Goal: Information Seeking & Learning: Check status

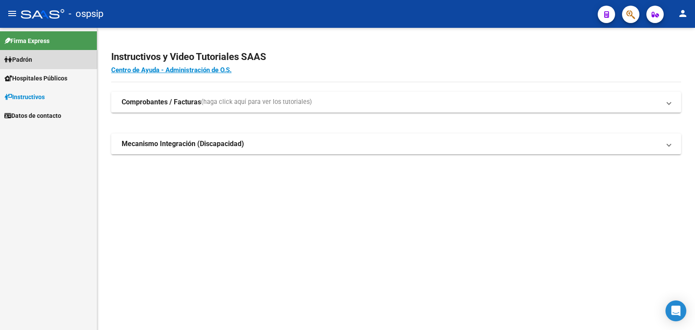
click at [22, 59] on span "Padrón" at bounding box center [18, 60] width 28 height 10
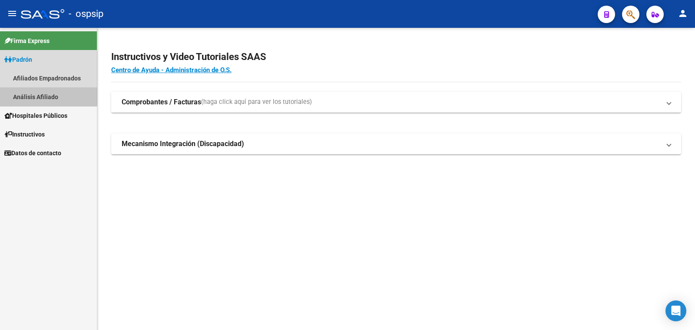
click at [48, 94] on link "Análisis Afiliado" at bounding box center [48, 96] width 97 height 19
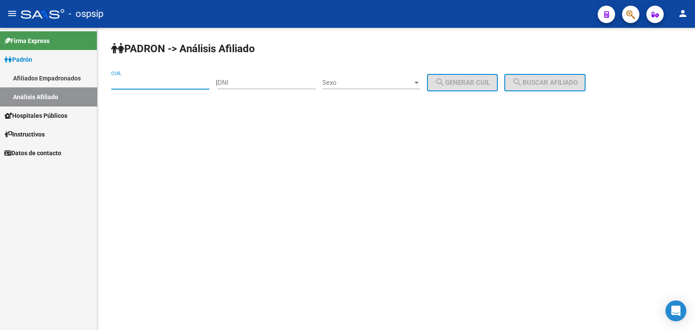
click at [113, 83] on input "CUIL" at bounding box center [160, 83] width 98 height 8
paste input "20-43251440-5"
type input "20-43251440-5"
click at [392, 84] on span "Sexo" at bounding box center [367, 83] width 90 height 8
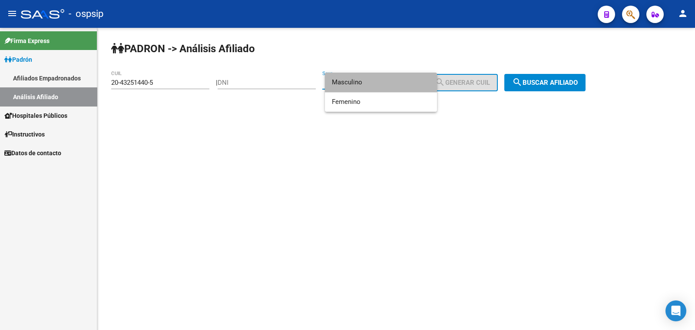
click at [392, 84] on span "Masculino" at bounding box center [381, 83] width 98 height 20
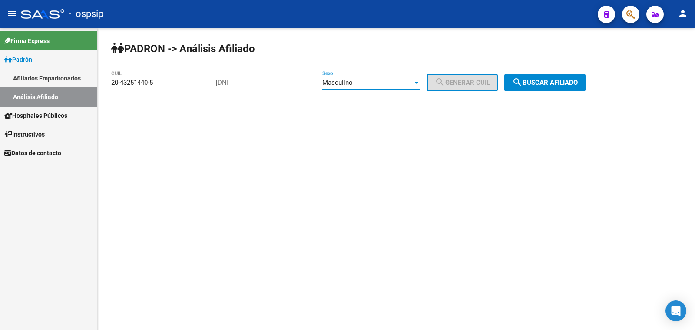
click at [552, 79] on span "search Buscar afiliado" at bounding box center [545, 83] width 66 height 8
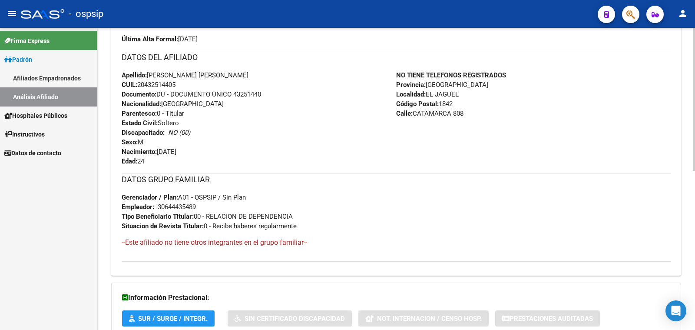
scroll to position [217, 0]
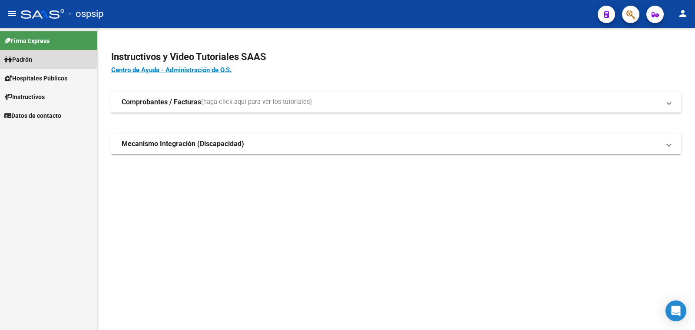
click at [31, 57] on span "Padrón" at bounding box center [18, 60] width 28 height 10
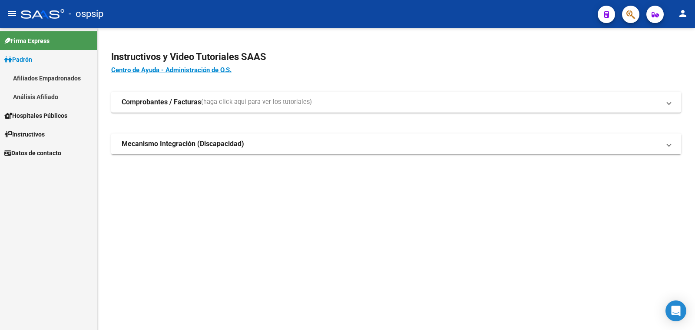
click at [49, 95] on link "Análisis Afiliado" at bounding box center [48, 96] width 97 height 19
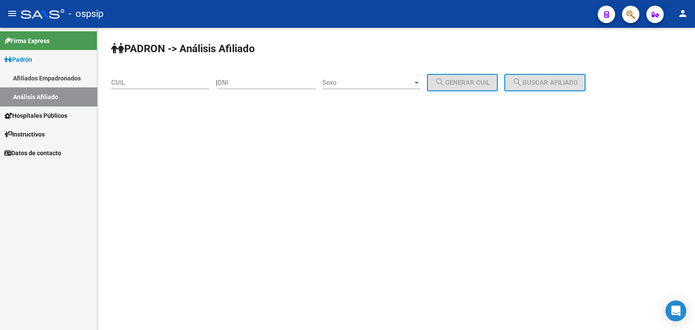
click at [263, 75] on div "DNI" at bounding box center [267, 79] width 98 height 19
drag, startPoint x: 263, startPoint y: 75, endPoint x: 246, endPoint y: 79, distance: 17.6
click at [246, 79] on input "DNI" at bounding box center [267, 83] width 98 height 8
paste input "17.131771"
click at [237, 83] on input "17.131771" at bounding box center [267, 83] width 98 height 8
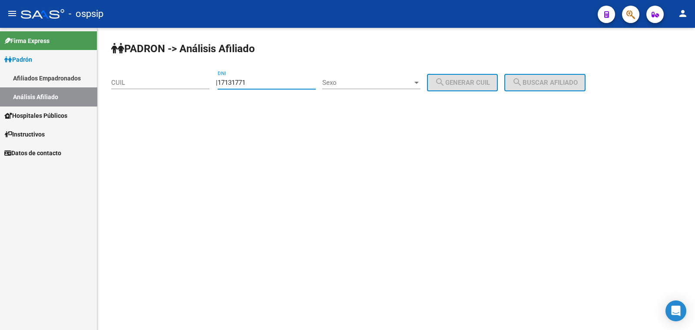
type input "17131771"
click at [363, 82] on span "Sexo" at bounding box center [367, 83] width 90 height 8
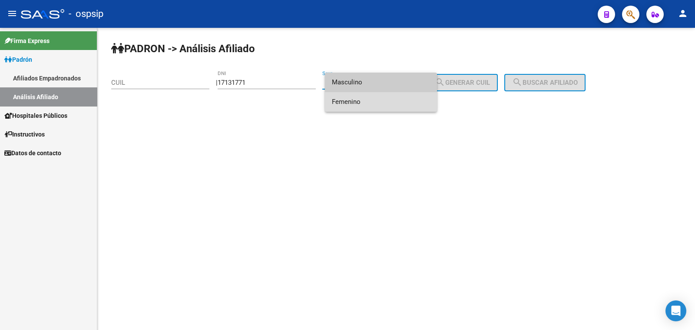
drag, startPoint x: 406, startPoint y: 103, endPoint x: 429, endPoint y: 101, distance: 24.0
click at [409, 103] on span "Femenino" at bounding box center [381, 102] width 98 height 20
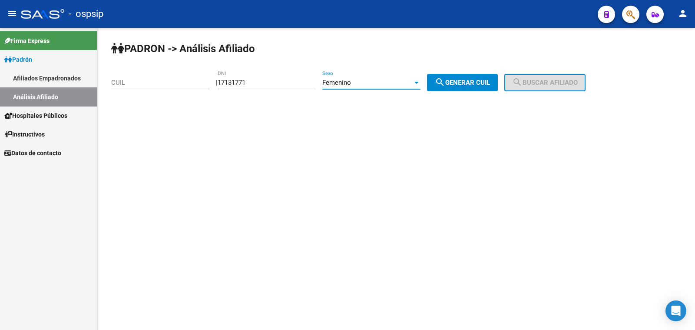
click at [486, 84] on span "search Generar CUIL" at bounding box center [462, 83] width 55 height 8
type input "27-17131771-7"
click at [522, 84] on mat-icon "search" at bounding box center [517, 82] width 10 height 10
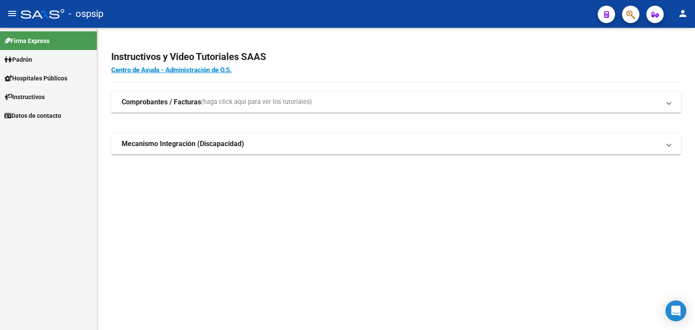
click at [22, 57] on span "Padrón" at bounding box center [18, 60] width 28 height 10
click at [49, 92] on link "Análisis Afiliado" at bounding box center [48, 96] width 97 height 19
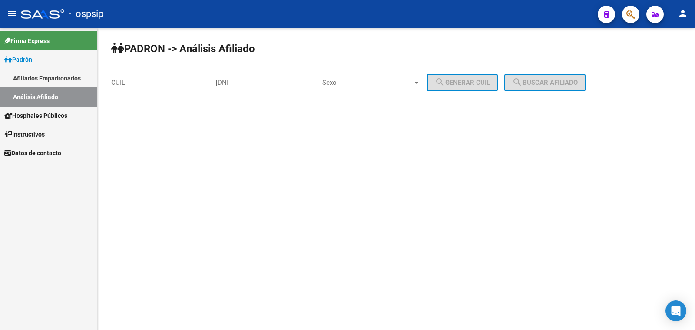
click at [252, 76] on div "DNI" at bounding box center [267, 79] width 98 height 19
drag, startPoint x: 252, startPoint y: 76, endPoint x: 217, endPoint y: 177, distance: 107.1
click at [217, 177] on mat-sidenav-content "PADRON -> Análisis Afiliado CUIL | DNI Sexo Sexo search Generar CUIL search Bus…" at bounding box center [396, 179] width 598 height 302
click at [253, 83] on input "DNI" at bounding box center [267, 83] width 98 height 8
paste input "43137946"
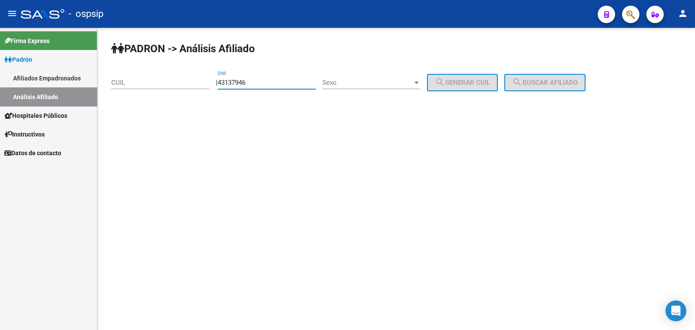
type input "43137946"
click at [383, 80] on span "Sexo" at bounding box center [367, 83] width 90 height 8
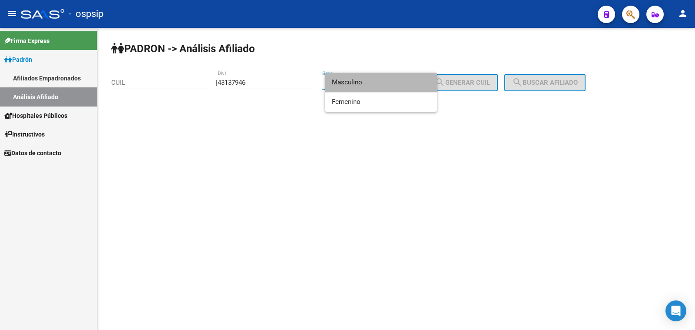
click at [383, 80] on span "Masculino" at bounding box center [381, 83] width 98 height 20
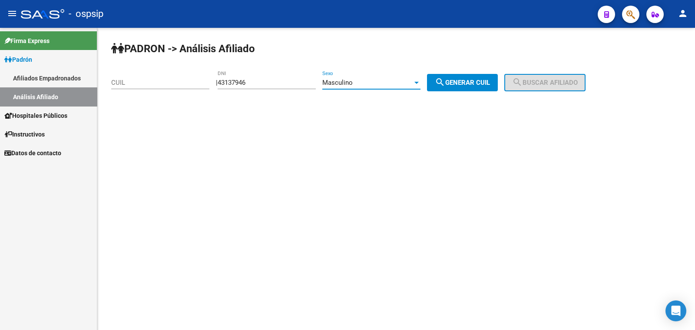
click at [469, 82] on span "search Generar CUIL" at bounding box center [462, 83] width 55 height 8
type input "20-43137946-6"
click at [556, 83] on span "search Buscar afiliado" at bounding box center [545, 83] width 66 height 8
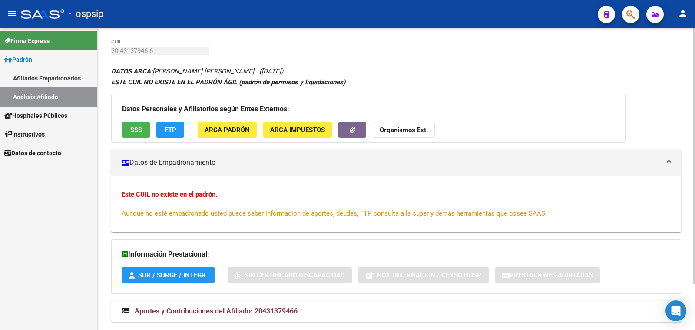
scroll to position [53, 0]
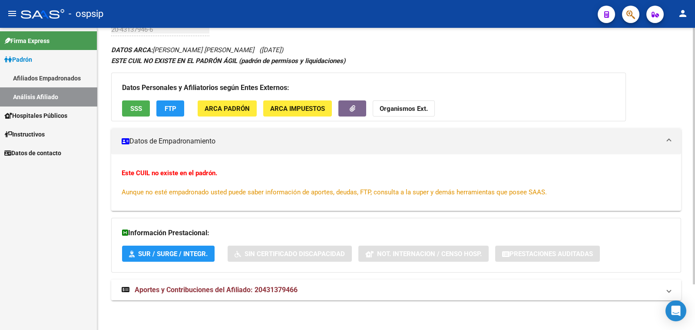
click at [243, 287] on span "Aportes y Contribuciones del Afiliado: 20431379466" at bounding box center [216, 289] width 163 height 8
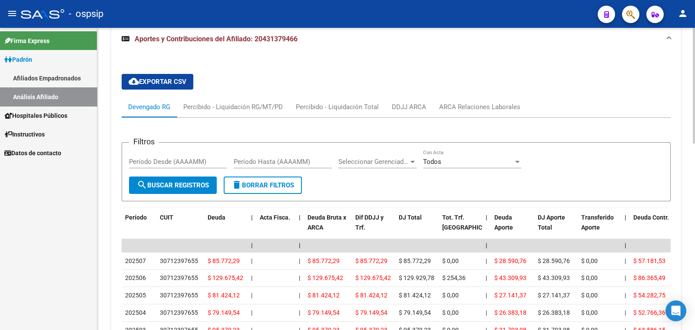
scroll to position [321, 0]
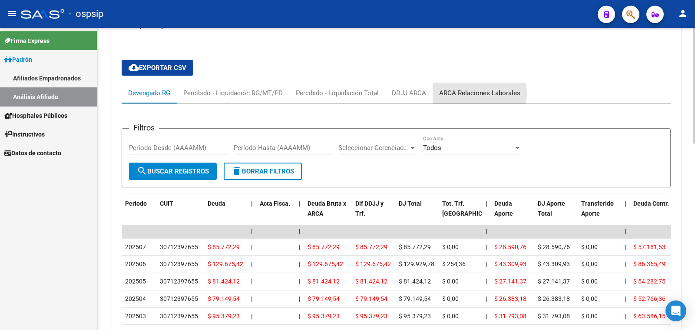
click at [473, 92] on div "ARCA Relaciones Laborales" at bounding box center [479, 93] width 81 height 10
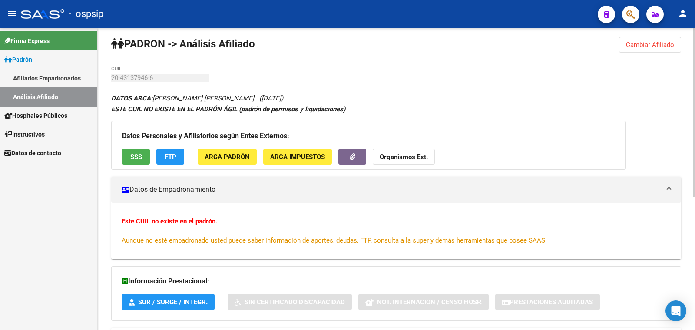
scroll to position [0, 0]
